Goal: Contribute content

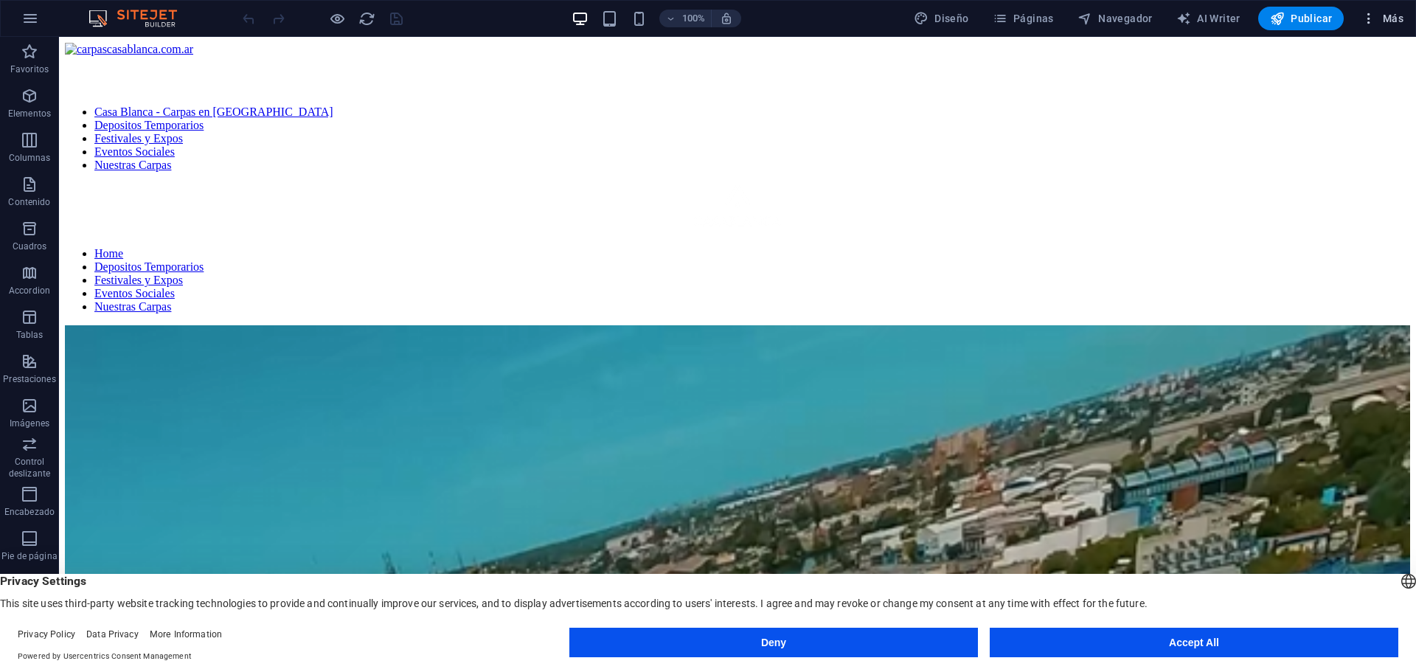
click at [1401, 12] on span "Más" at bounding box center [1383, 18] width 42 height 15
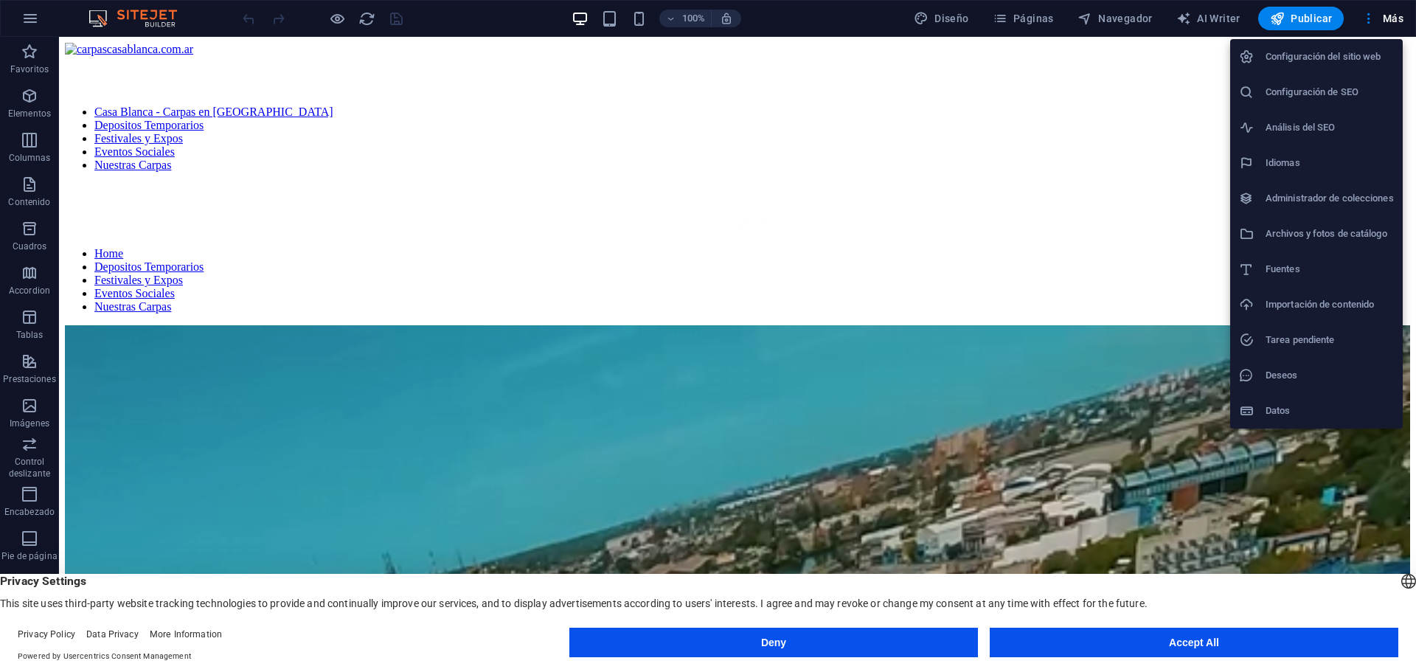
click at [1115, 633] on button "Accept All" at bounding box center [1194, 643] width 409 height 30
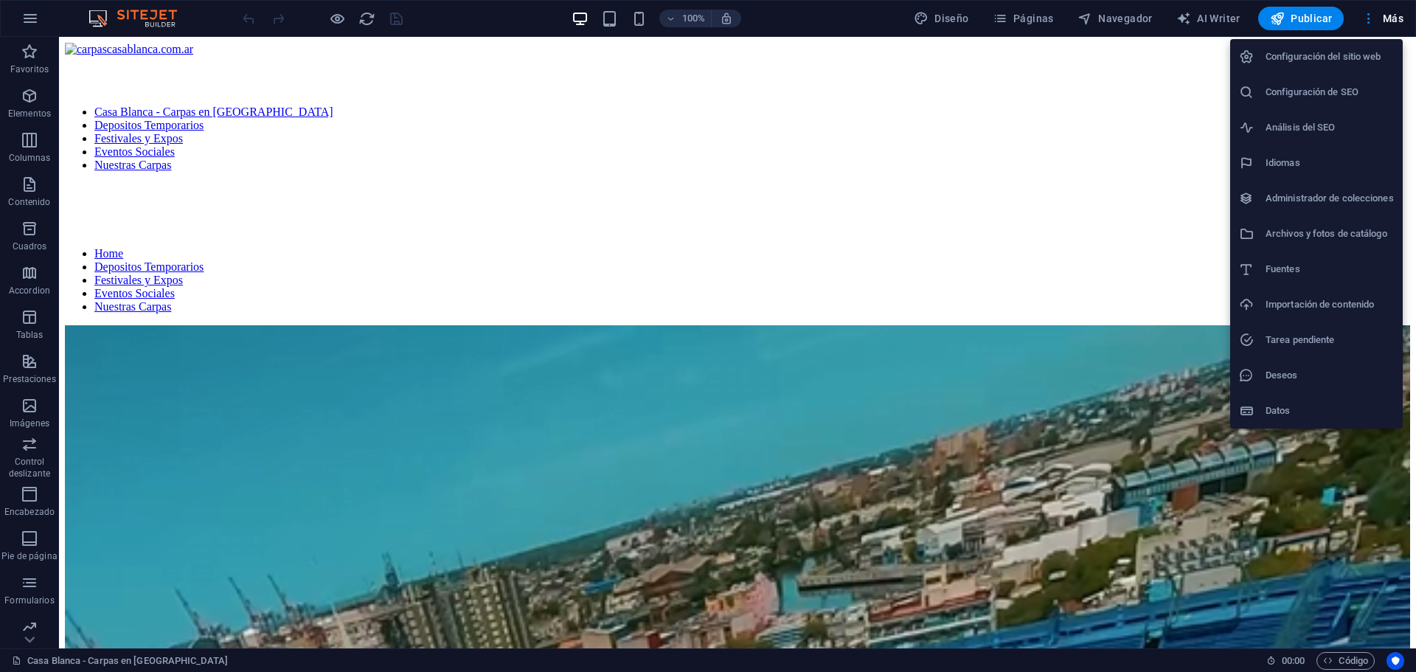
click at [25, 512] on div at bounding box center [708, 336] width 1416 height 672
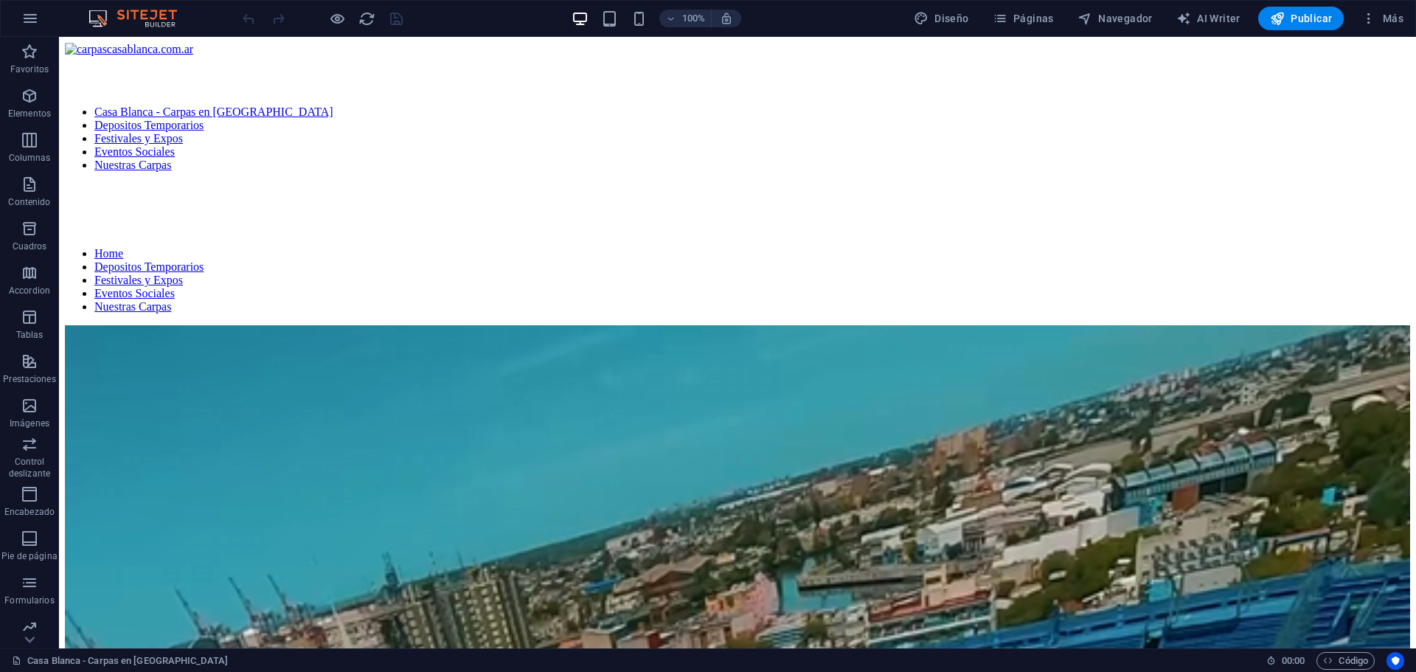
click at [27, 496] on icon "button" at bounding box center [30, 494] width 18 height 18
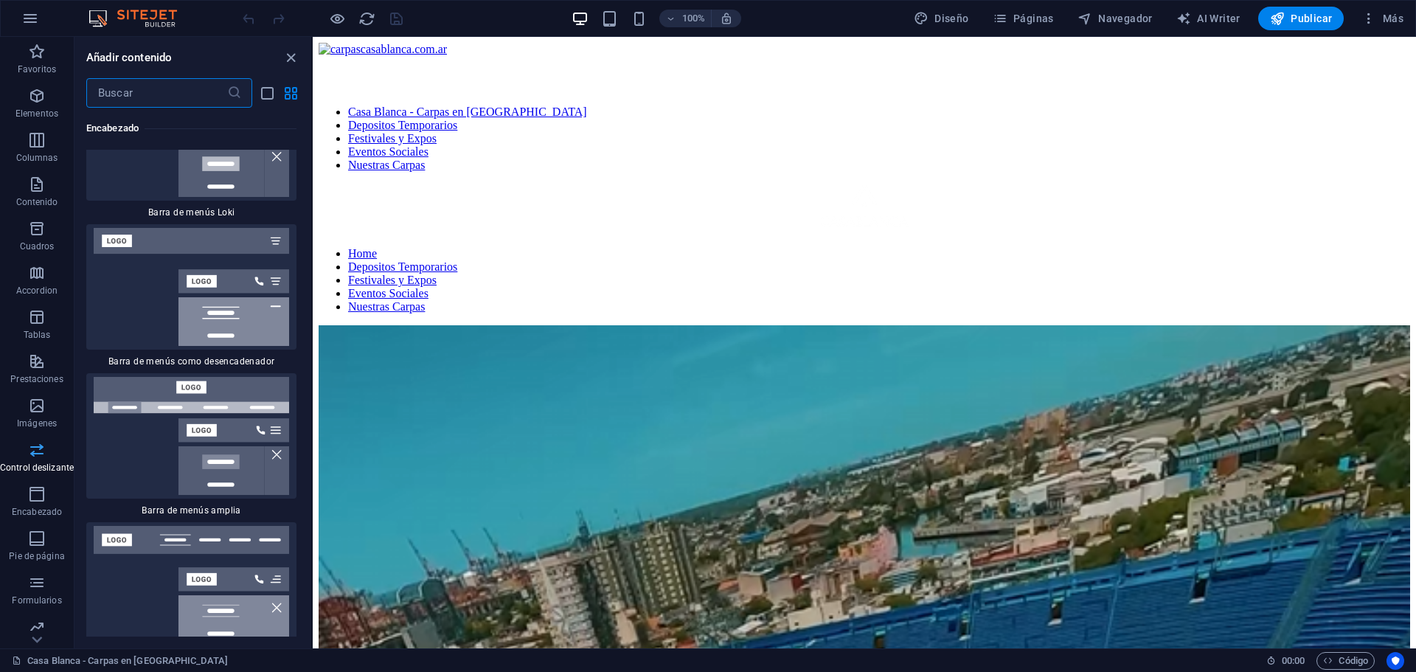
scroll to position [16997, 0]
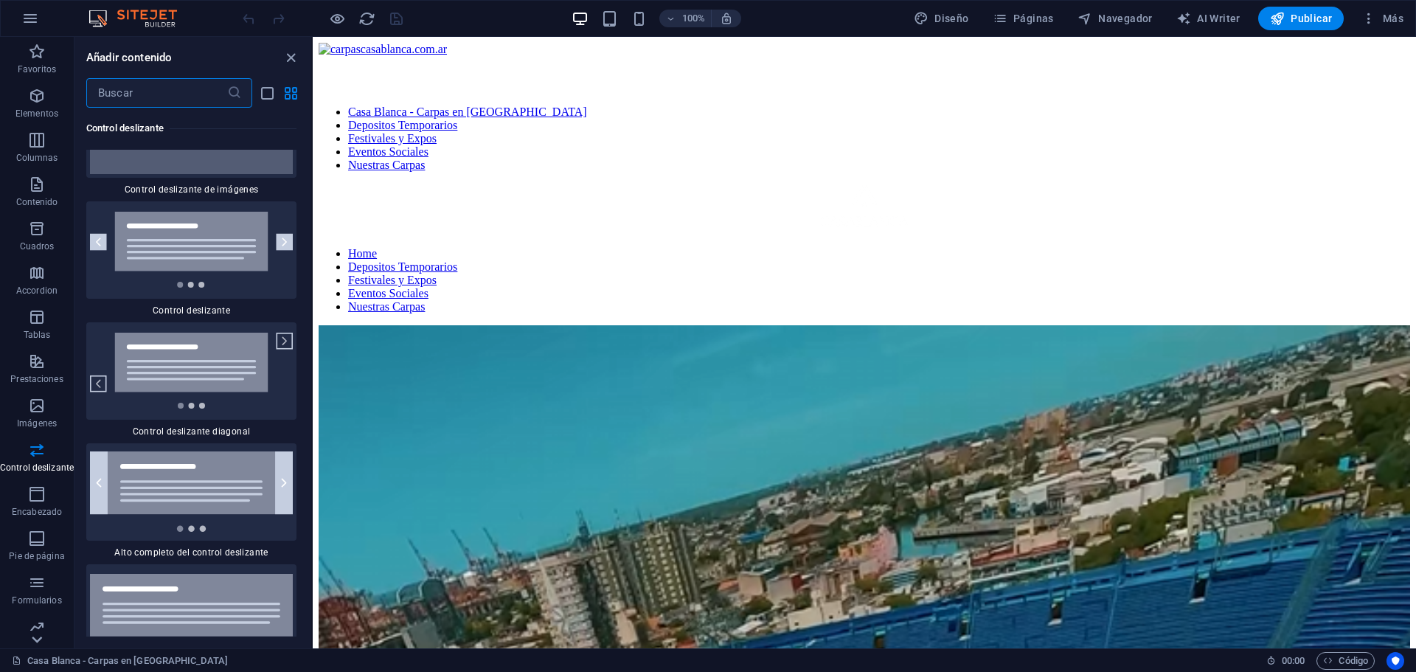
click at [46, 640] on icon at bounding box center [37, 639] width 21 height 21
click at [46, 640] on p "Colecciones" at bounding box center [37, 637] width 49 height 12
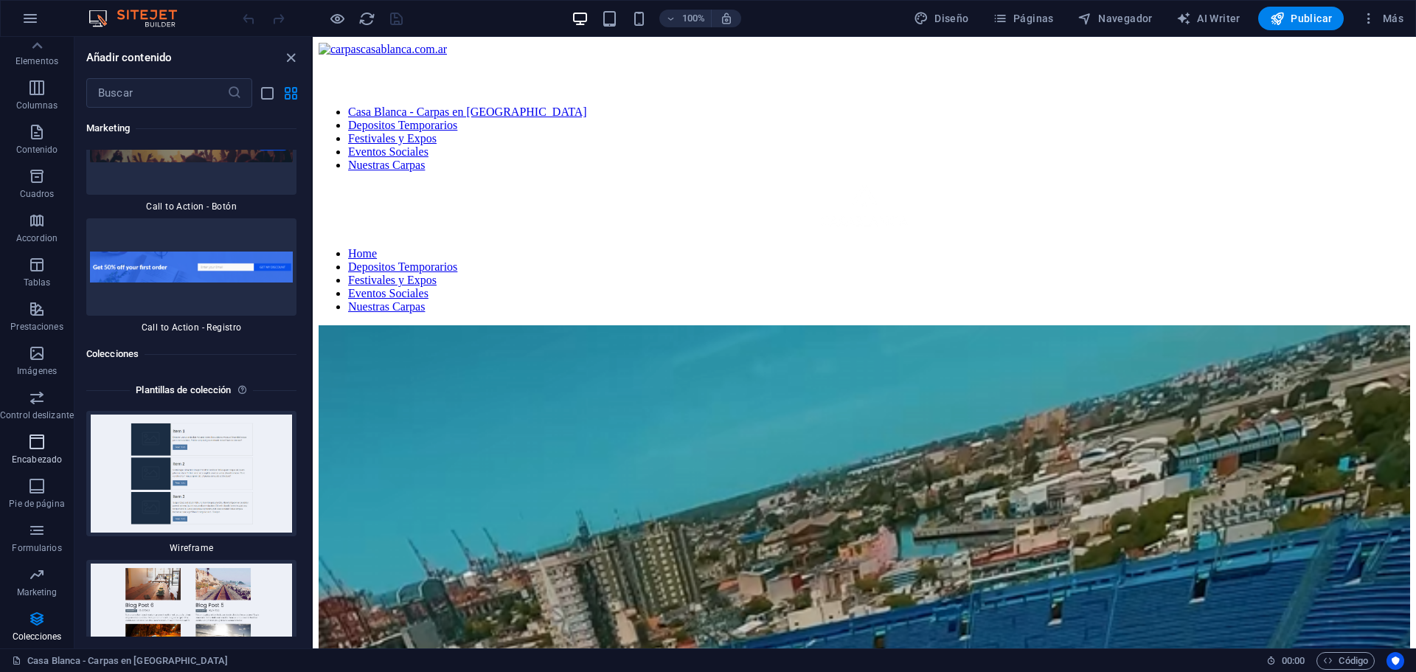
scroll to position [0, 0]
click at [36, 18] on icon "button" at bounding box center [30, 19] width 18 height 18
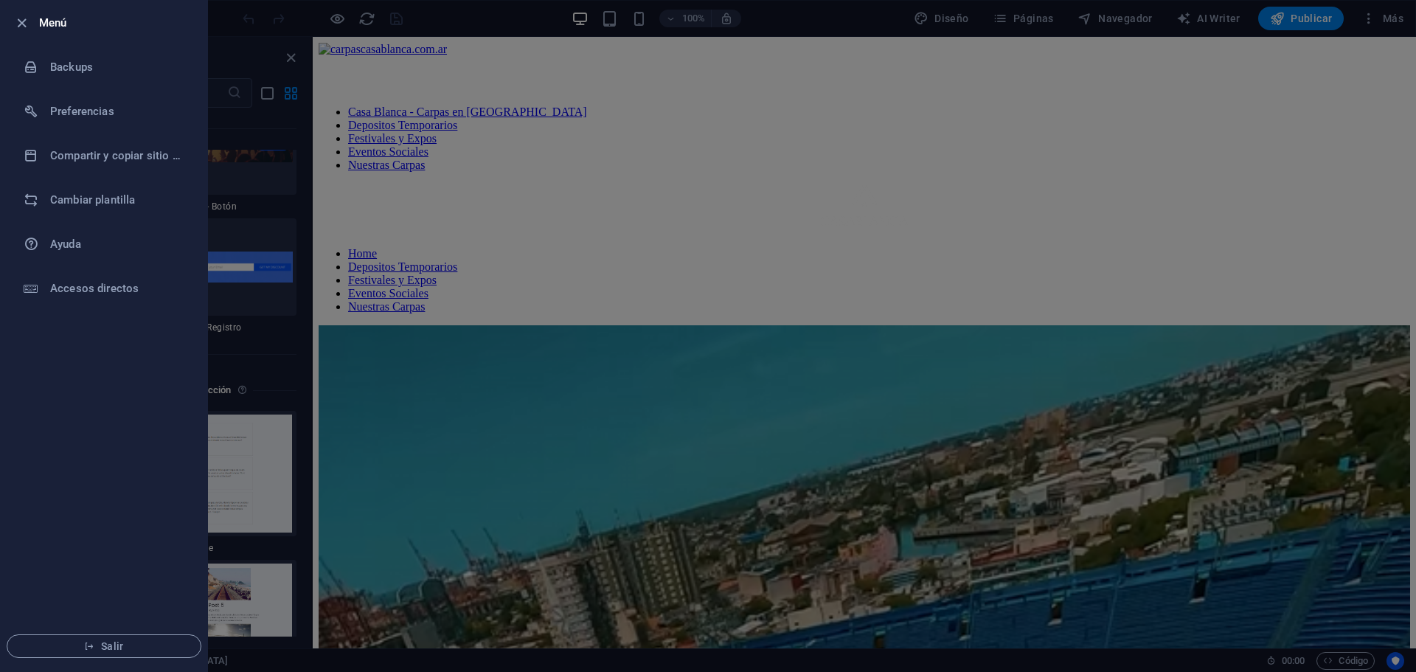
click at [1050, 19] on div at bounding box center [708, 336] width 1416 height 672
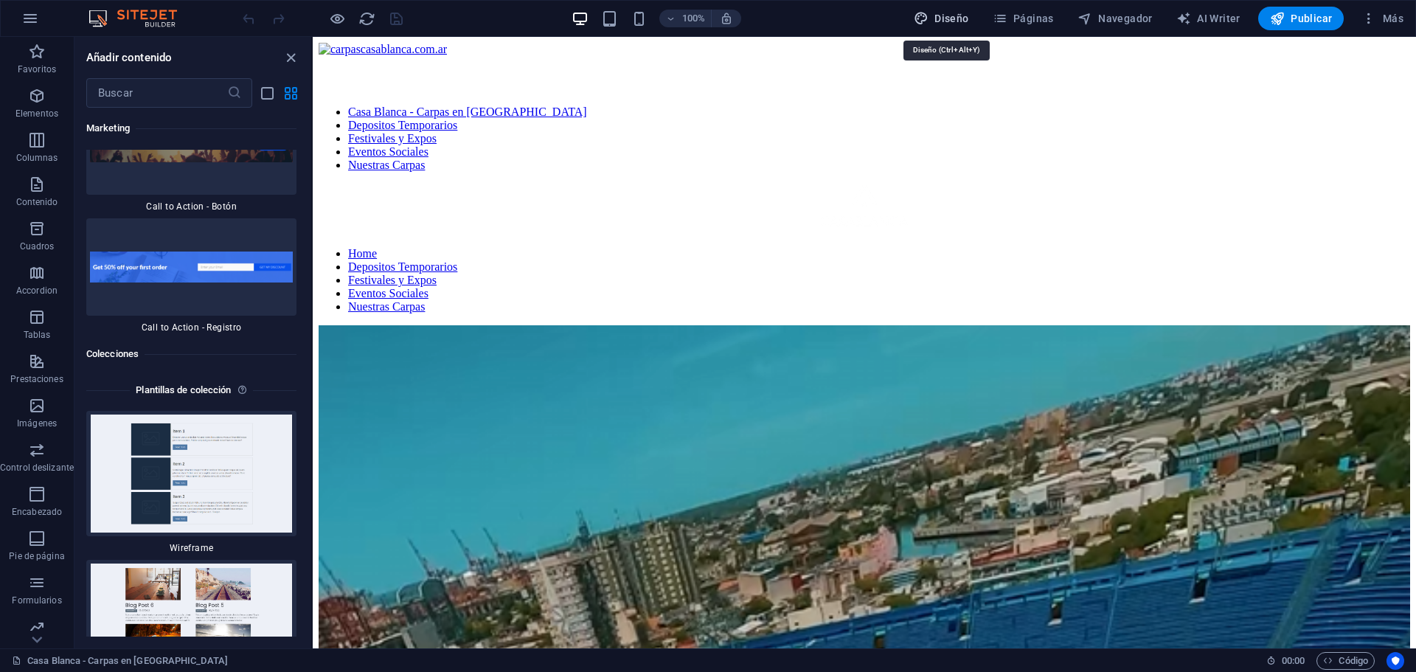
click at [929, 19] on icon "button" at bounding box center [921, 18] width 15 height 15
select select "px"
select select "300"
select select "px"
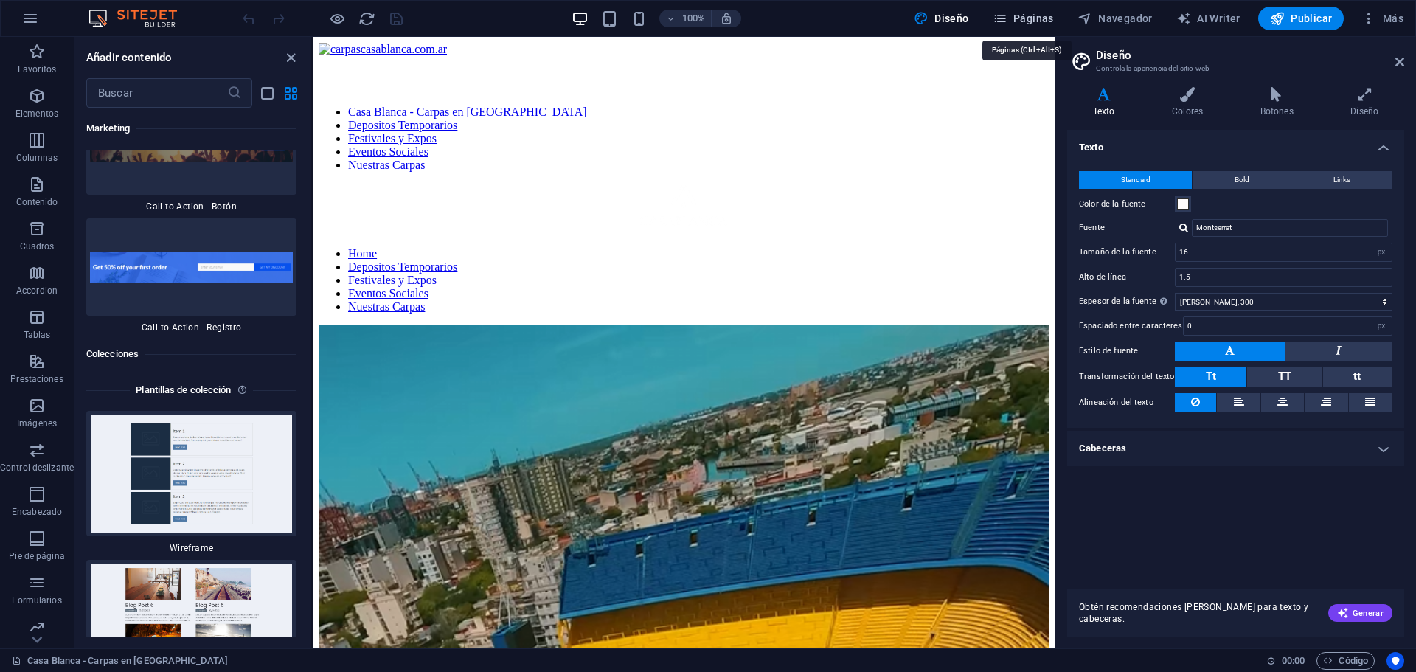
click at [1034, 19] on span "Páginas" at bounding box center [1023, 18] width 61 height 15
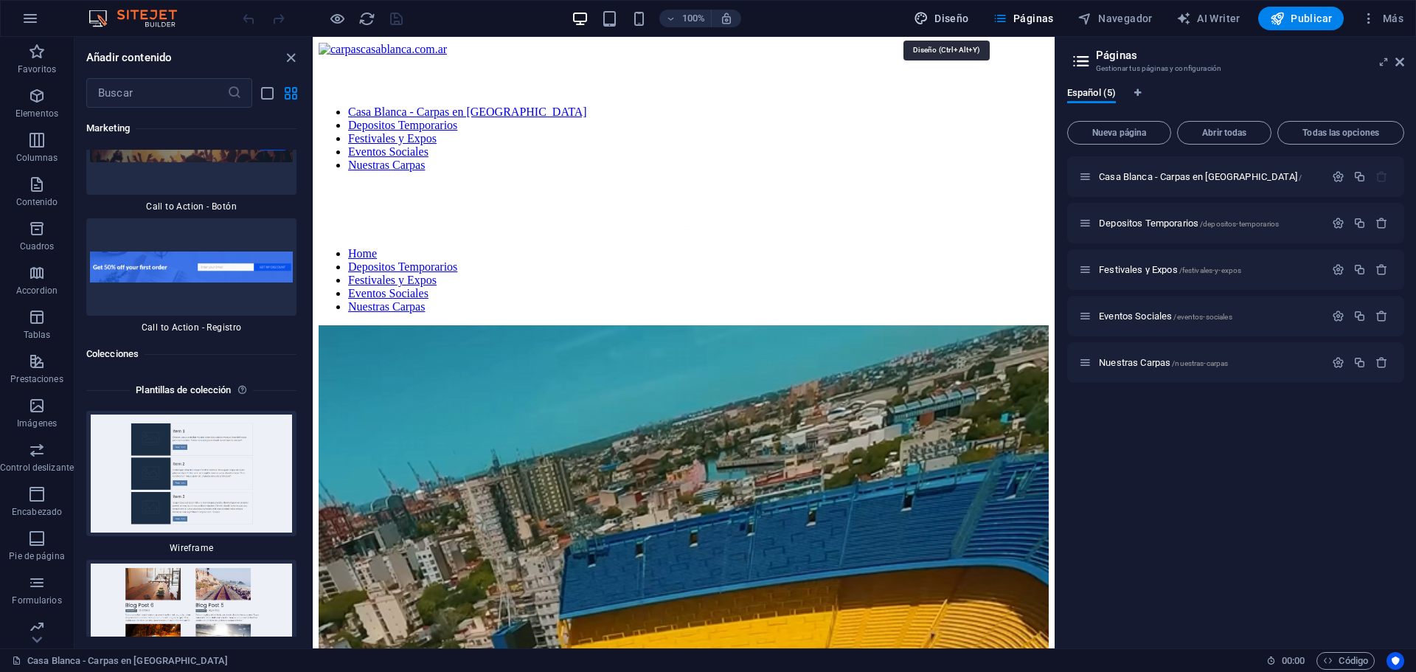
click at [952, 19] on span "Diseño" at bounding box center [941, 18] width 55 height 15
select select "px"
select select "300"
select select "px"
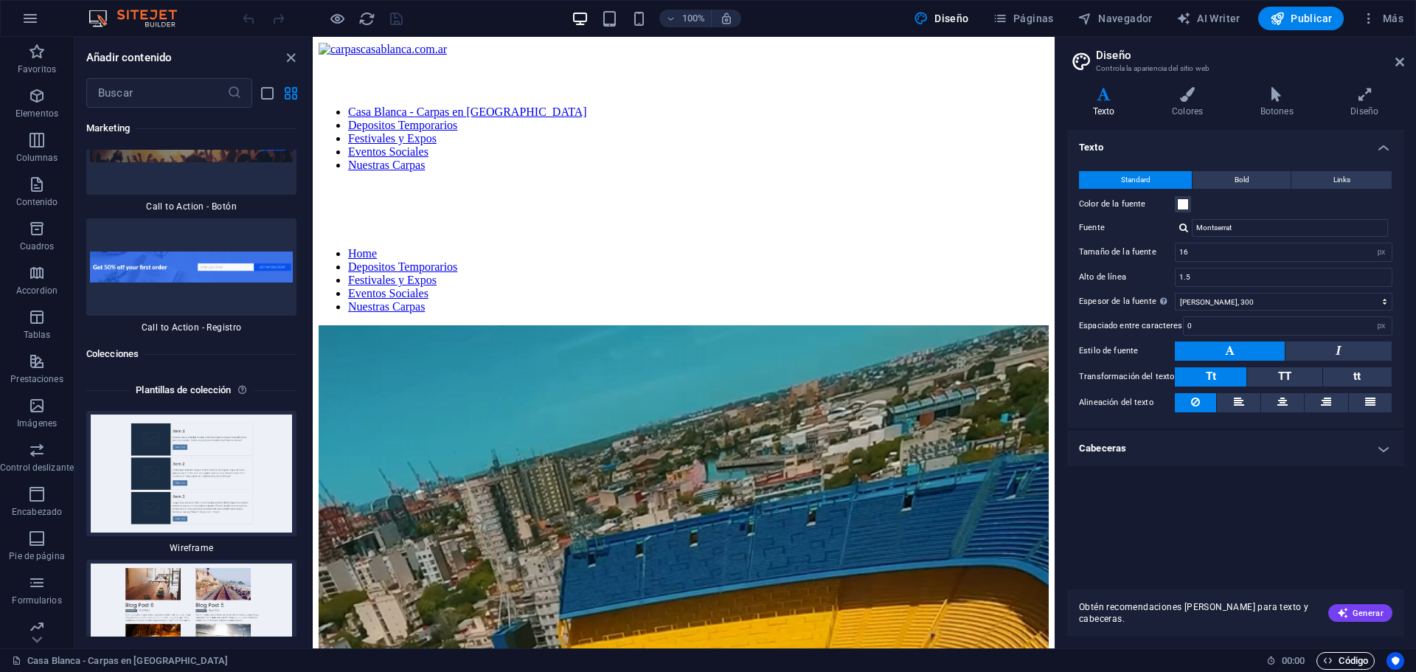
click at [1358, 660] on span "Código" at bounding box center [1345, 661] width 45 height 18
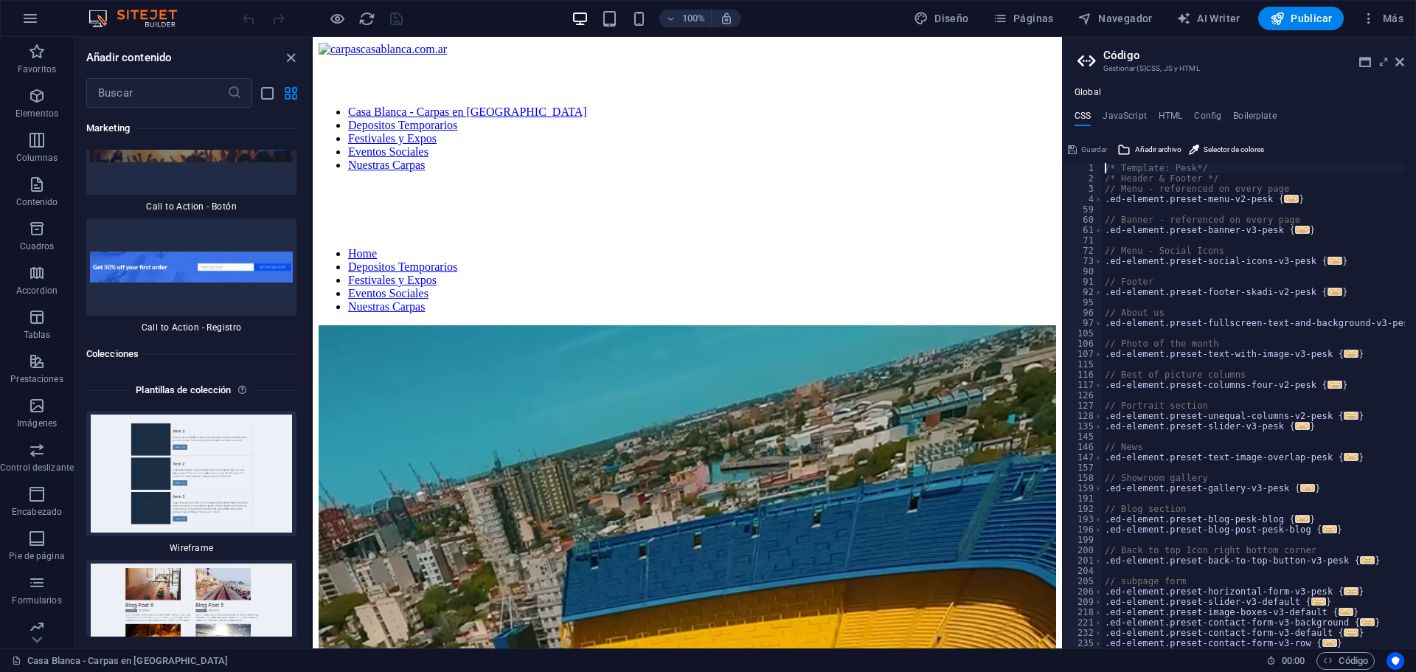
click at [1106, 164] on div "/* Template: Pesk*/ /* Header & Footer */ // Menu - referenced on every page .e…" at bounding box center [1256, 410] width 309 height 495
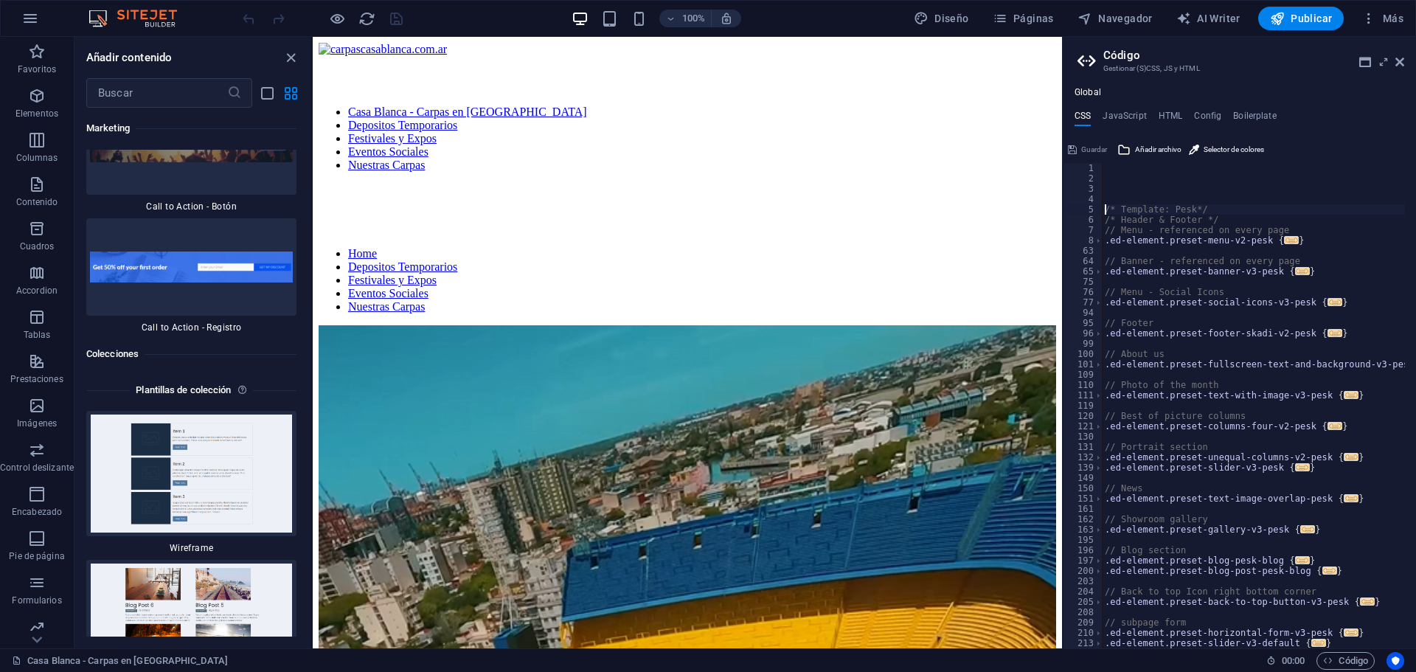
type textarea "/* Template: Pesk*/"
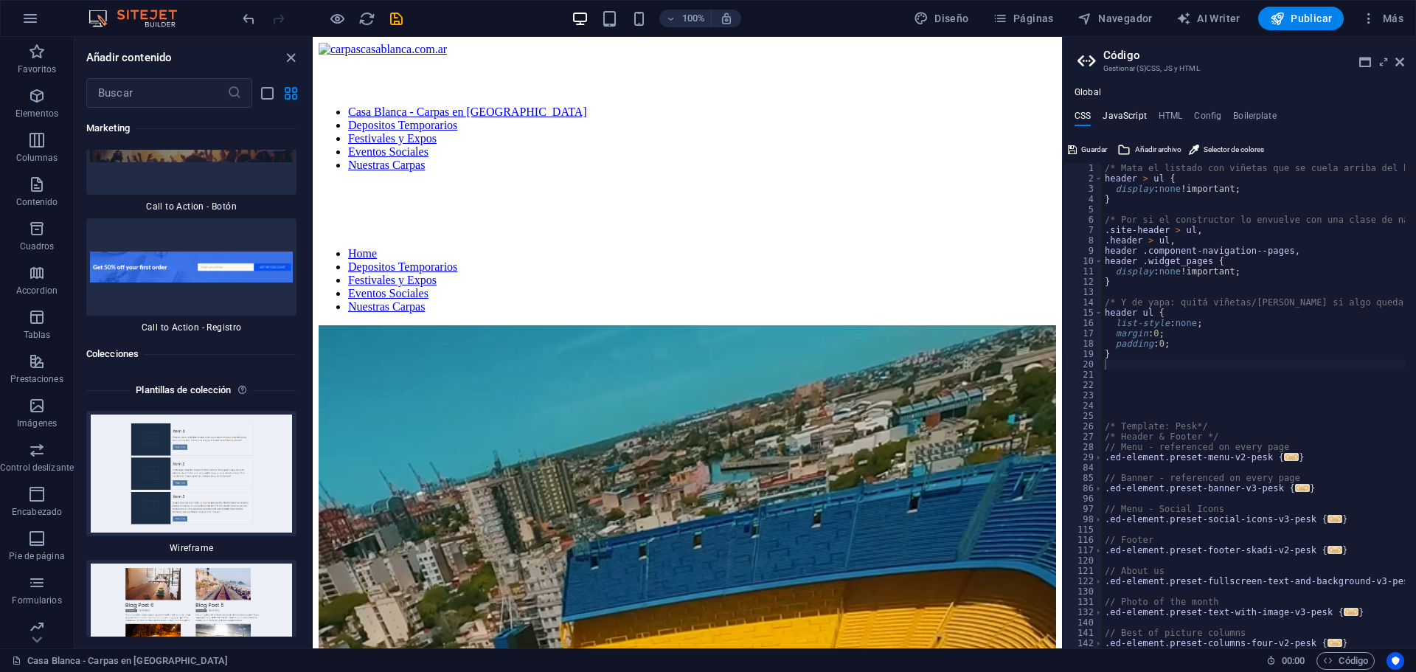
click at [1132, 112] on h4 "JavaScript" at bounding box center [1125, 119] width 44 height 16
type textarea "/* JS for preset "Menu V2" */"
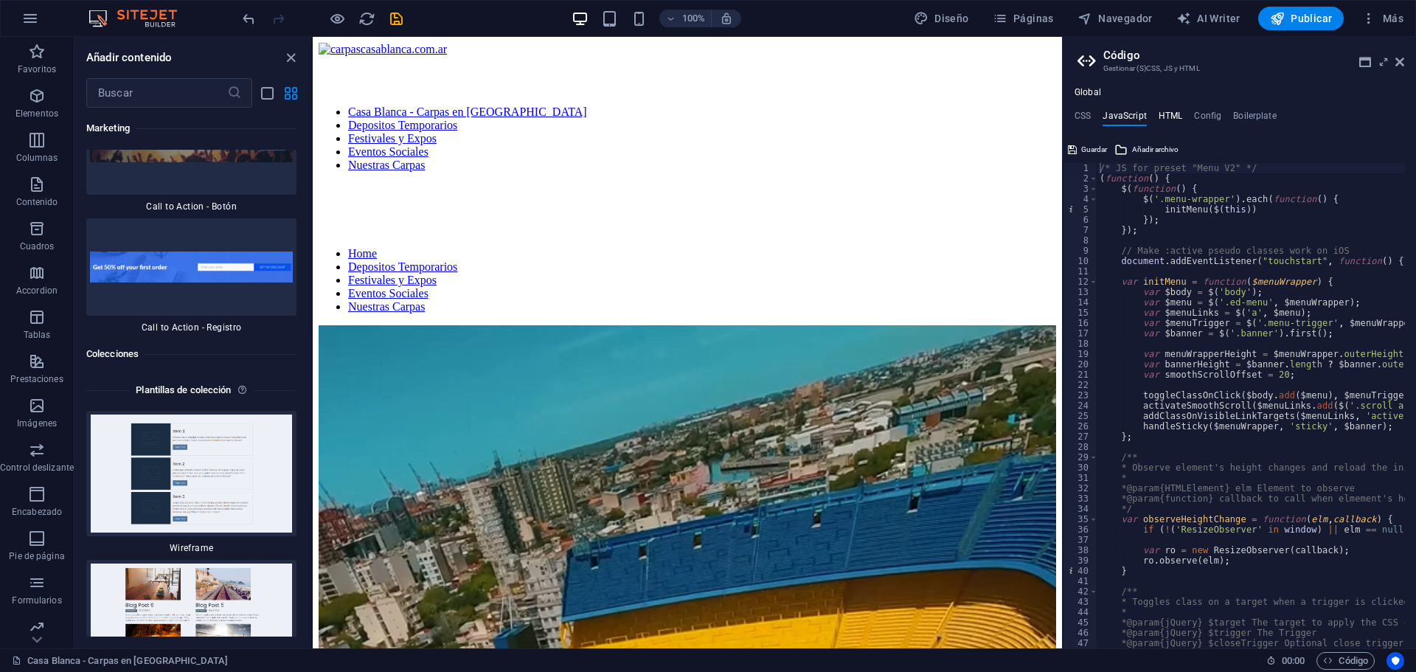
click at [1162, 111] on h4 "HTML" at bounding box center [1171, 119] width 24 height 16
type textarea "{{content}}"
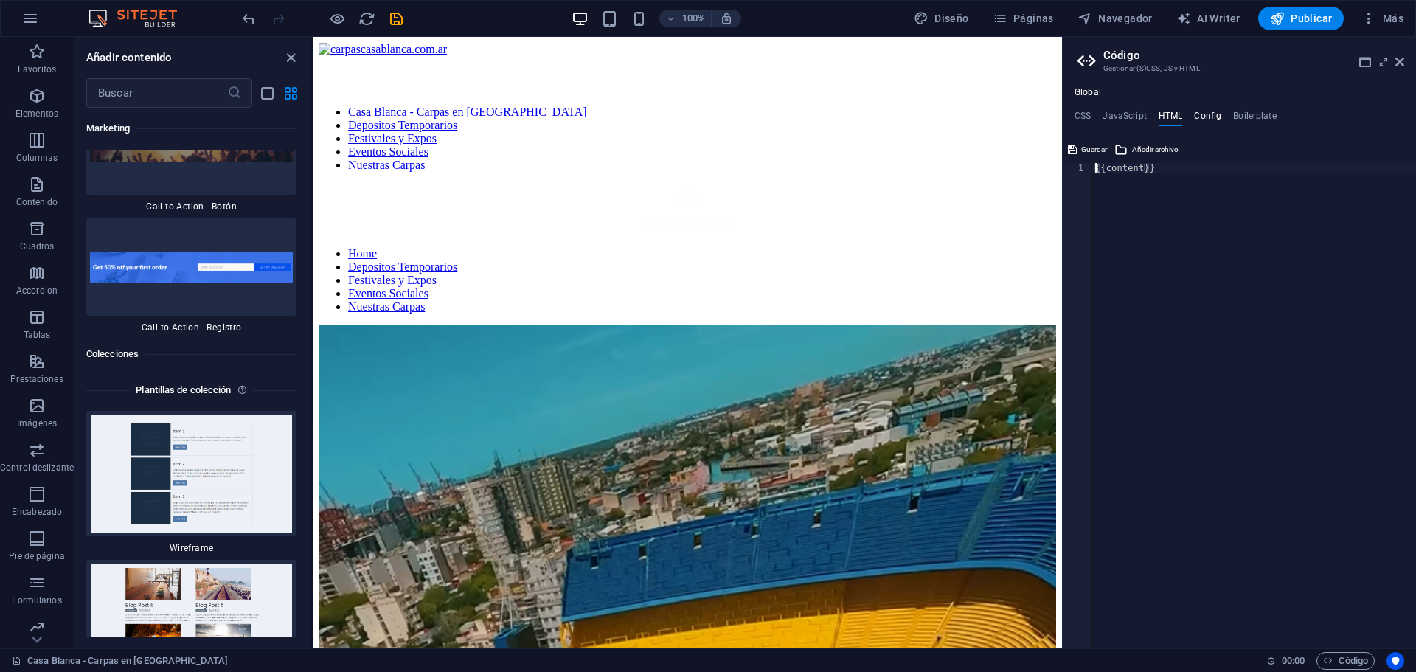
click at [1209, 113] on h4 "Config" at bounding box center [1207, 119] width 27 height 16
type textarea "$color-background: #171717;"
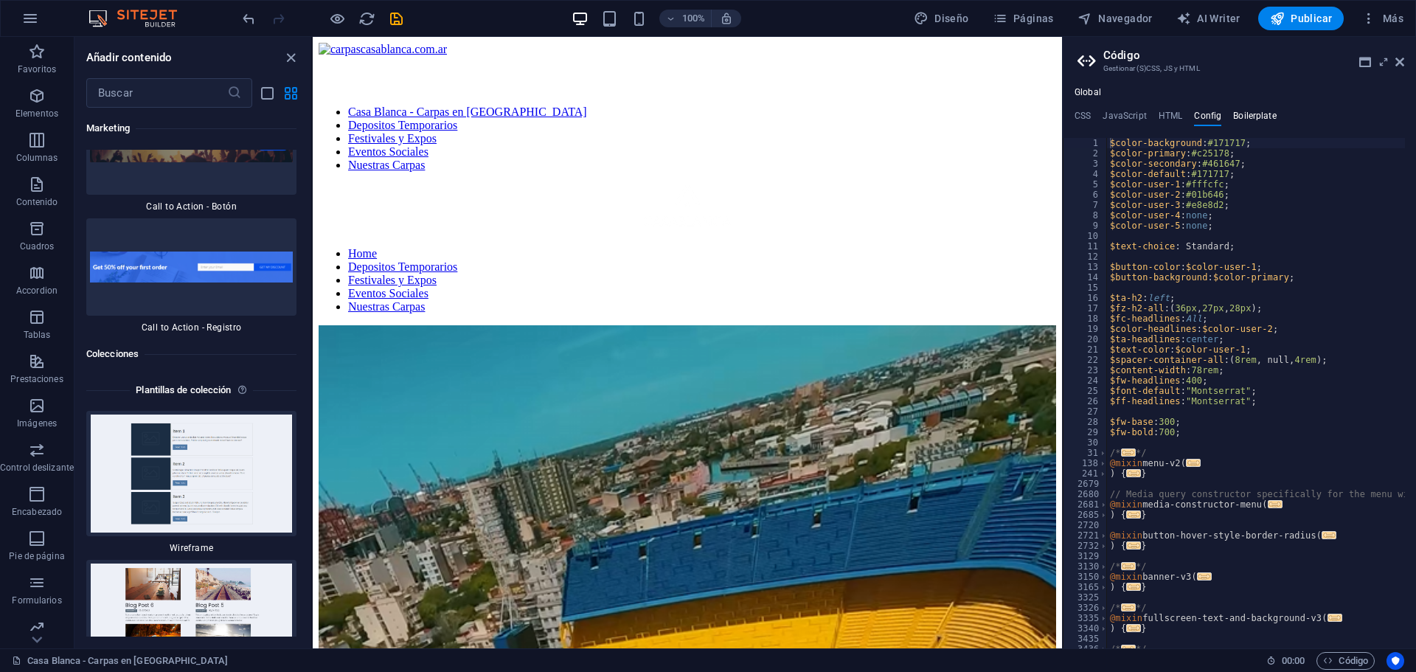
click at [1247, 114] on h4 "Boilerplate" at bounding box center [1255, 119] width 44 height 16
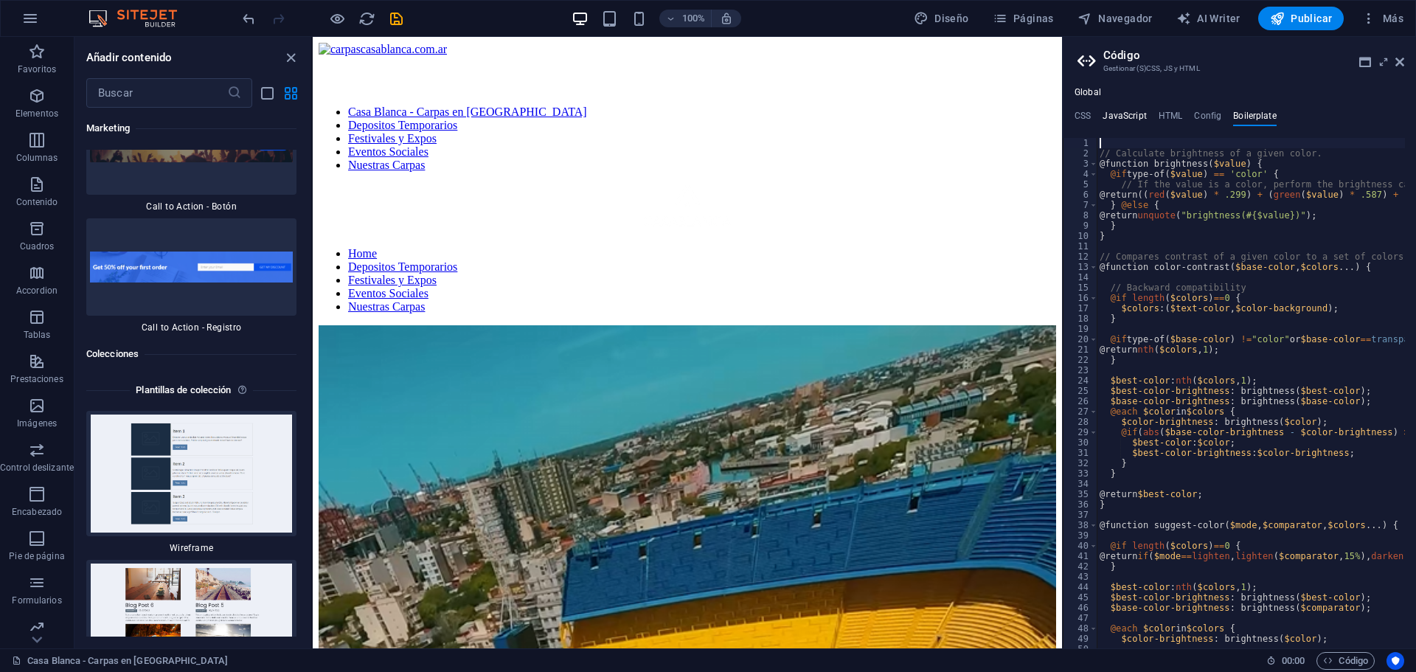
click at [1109, 117] on h4 "JavaScript" at bounding box center [1125, 119] width 44 height 16
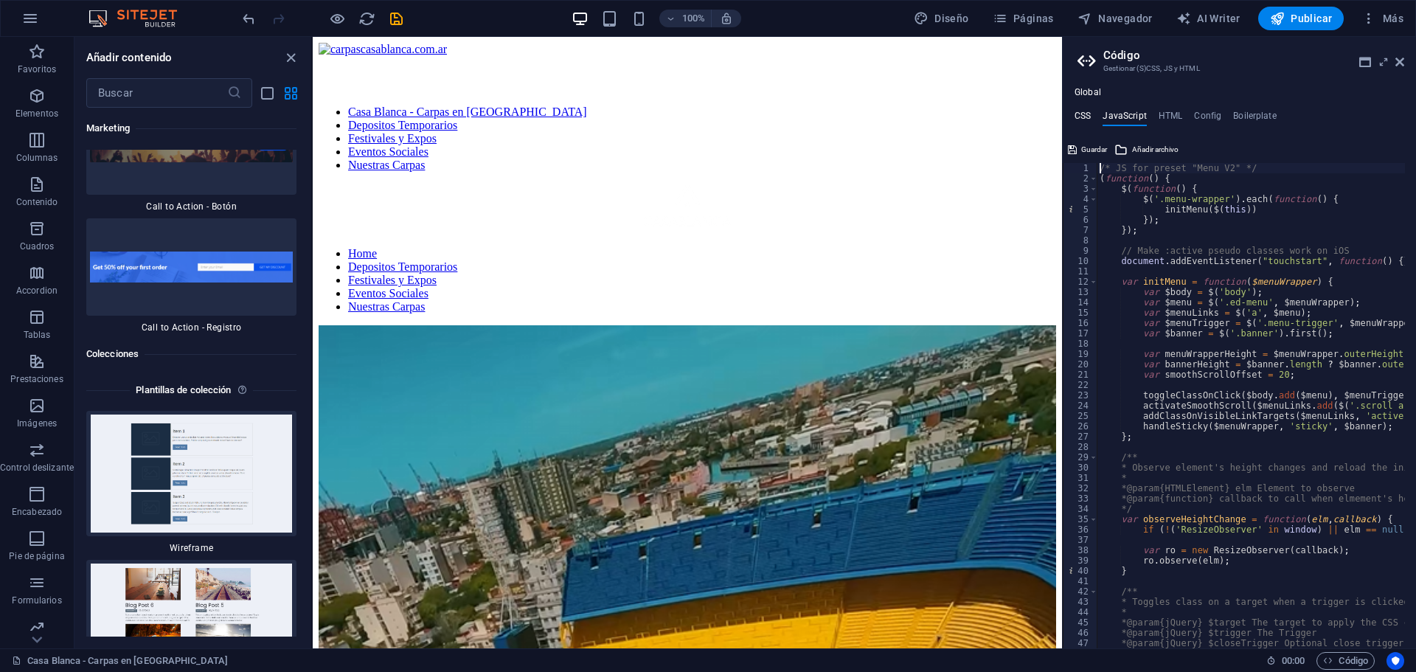
click at [1081, 117] on h4 "CSS" at bounding box center [1083, 119] width 16 height 16
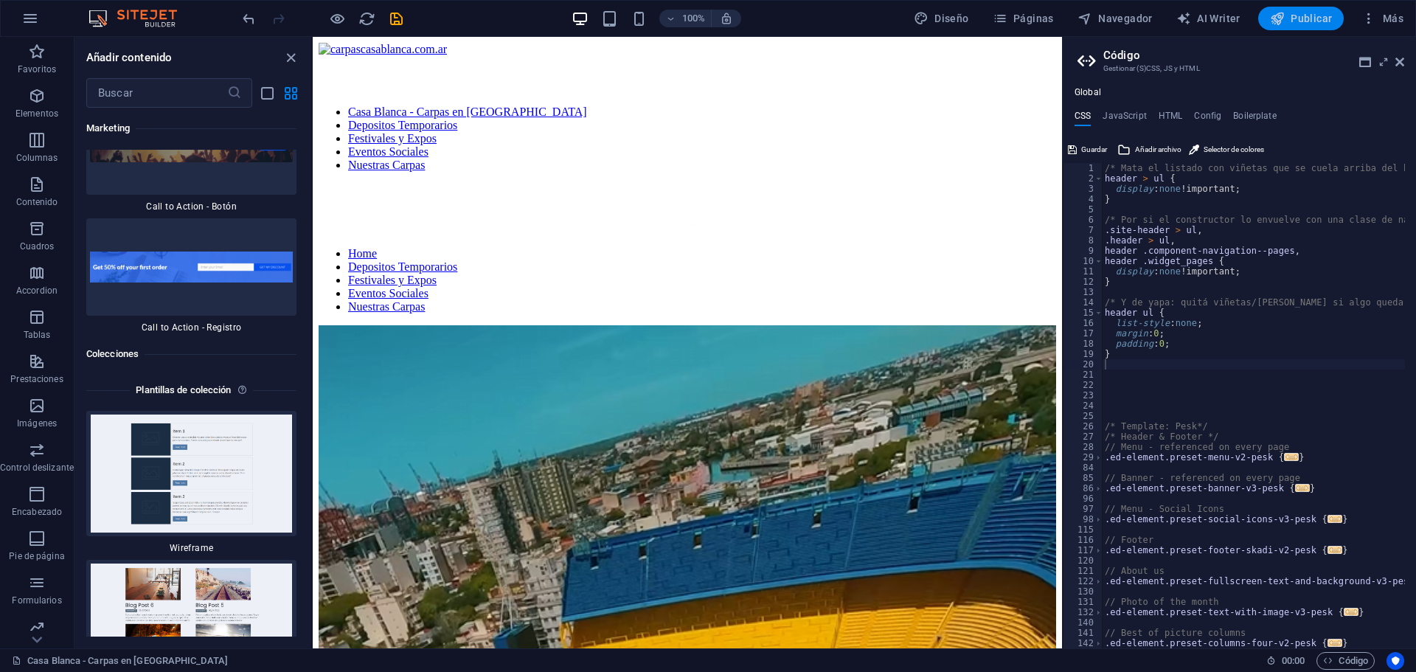
drag, startPoint x: 1320, startPoint y: 15, endPoint x: 1328, endPoint y: 4, distance: 13.7
click at [1320, 15] on span "Publicar" at bounding box center [1301, 18] width 63 height 15
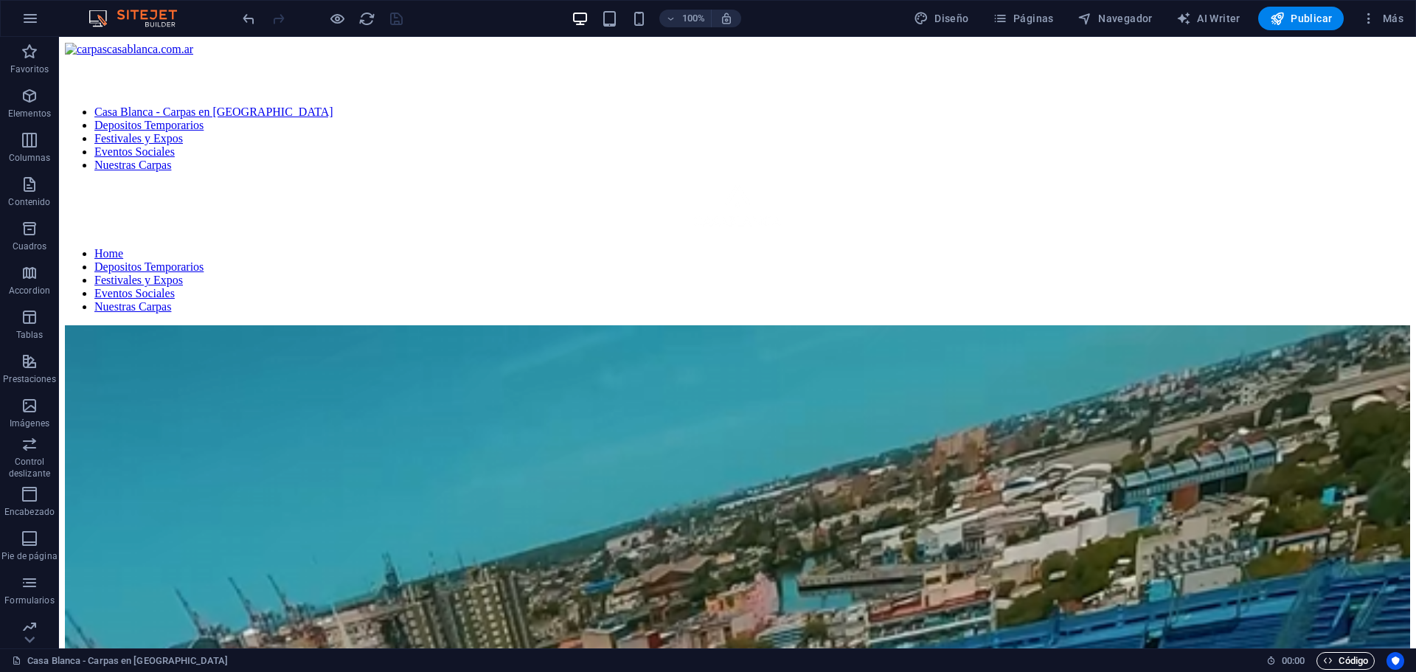
click at [1343, 667] on span "Código" at bounding box center [1345, 661] width 45 height 18
